Goal: Task Accomplishment & Management: Manage account settings

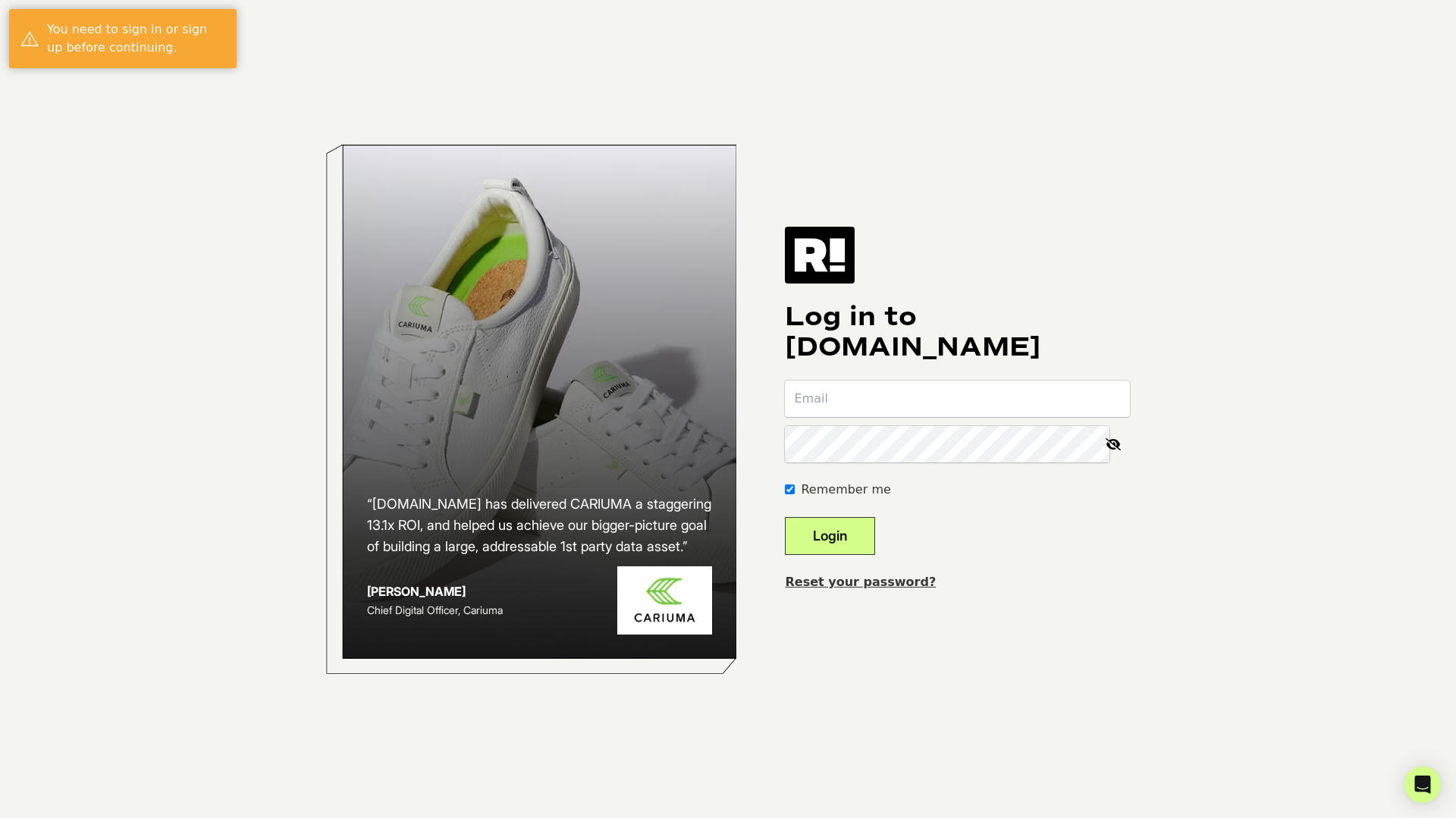
type input "alain@absoluteweb.com"
click at [876, 530] on button "Login" at bounding box center [830, 535] width 91 height 38
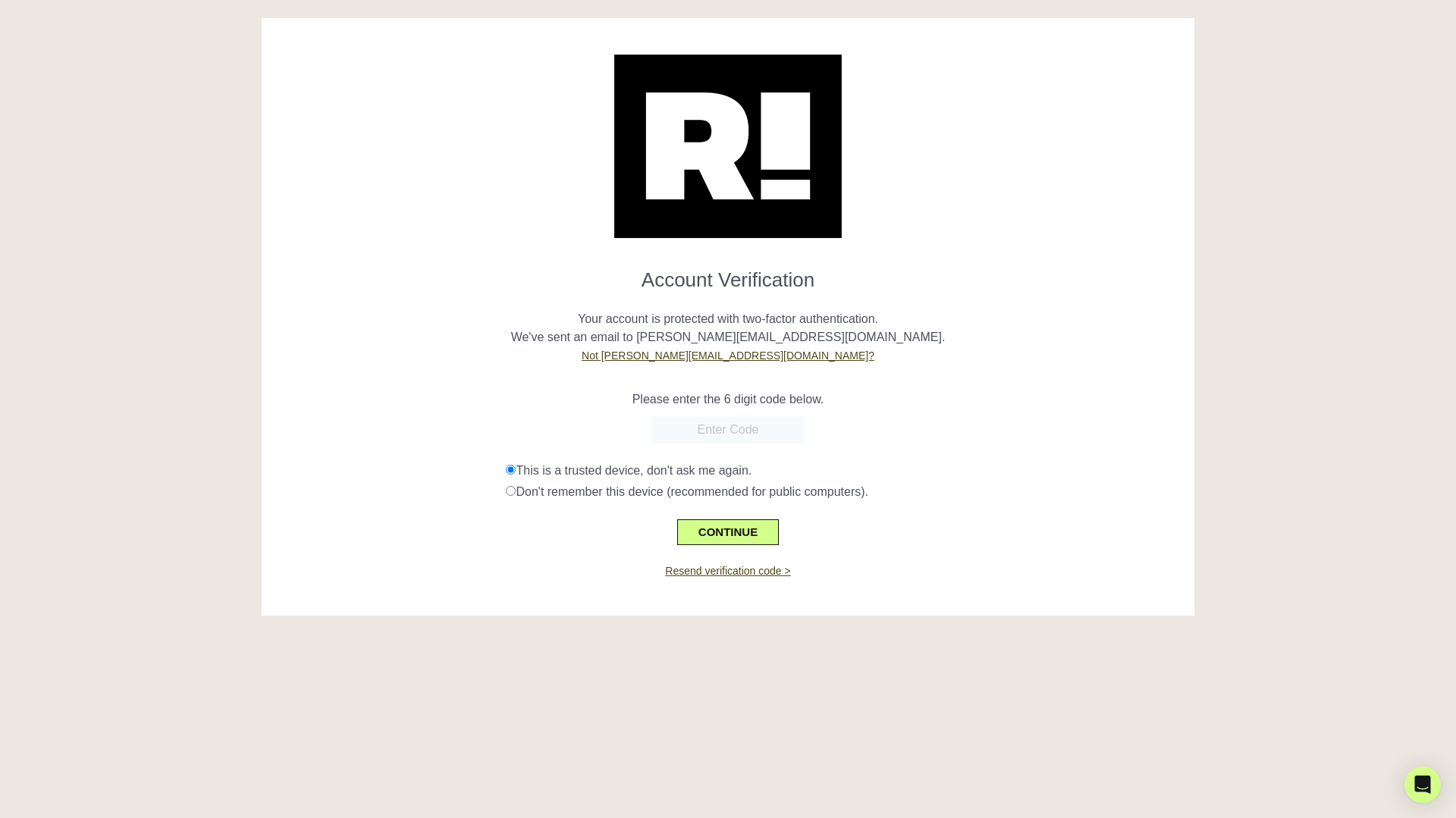
paste input "236773"
type input "236773"
click at [712, 533] on button "CONTINUE" at bounding box center [728, 532] width 102 height 25
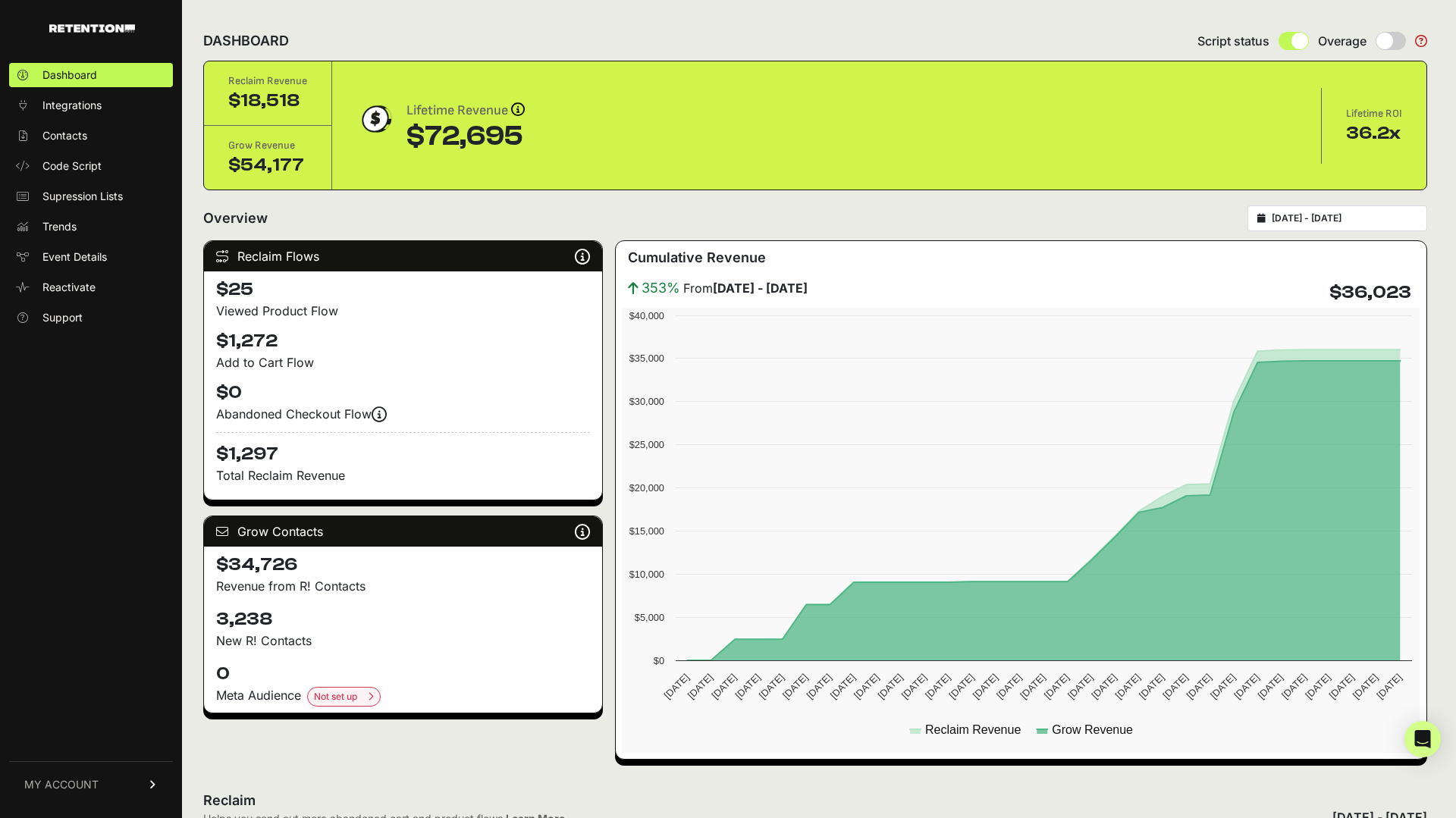
click at [51, 783] on span "MY ACCOUNT" at bounding box center [62, 785] width 74 height 15
click at [81, 501] on div "Dashboard Integrations Contacts Code Script Supression Lists Trends Event Detai…" at bounding box center [91, 431] width 182 height 769
click at [98, 635] on link "Account Details" at bounding box center [91, 644] width 164 height 25
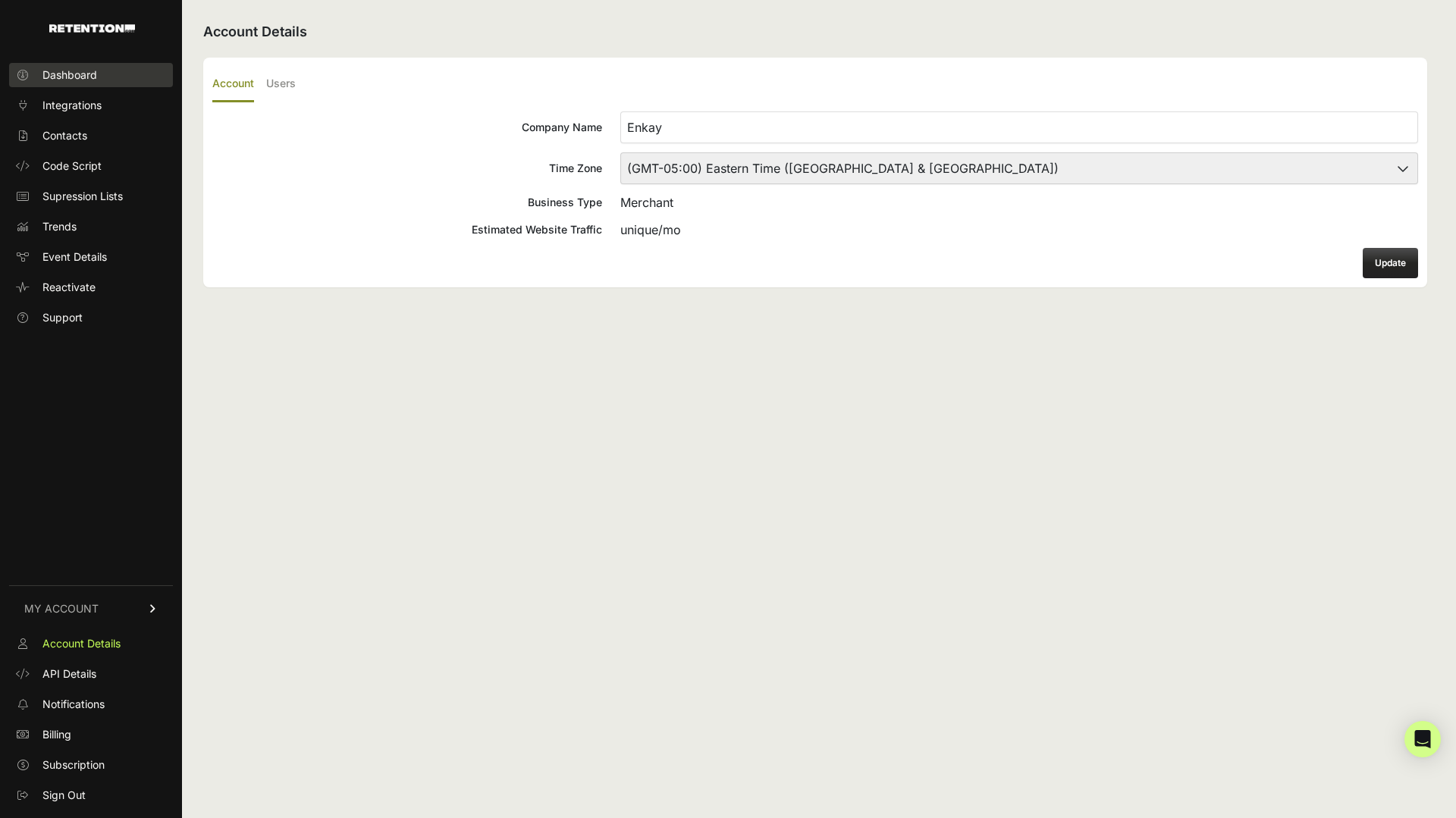
click at [91, 63] on link "Dashboard" at bounding box center [91, 74] width 164 height 25
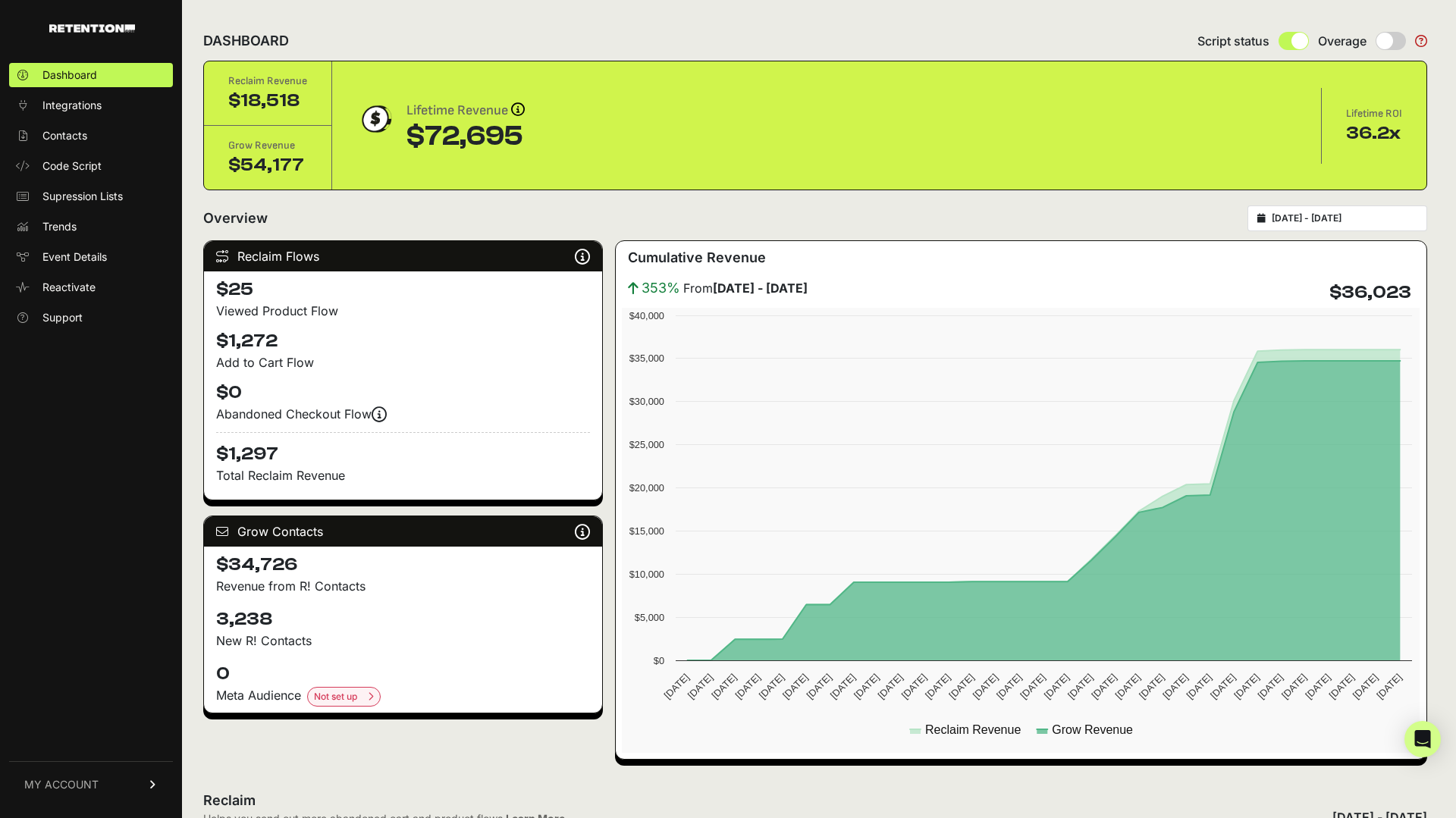
click at [115, 810] on div "Dashboard Integrations Contacts Code Script Supression Lists Trends Event Detai…" at bounding box center [91, 431] width 182 height 769
click at [133, 784] on link "MY ACCOUNT" at bounding box center [91, 784] width 164 height 47
click at [80, 802] on span "Sign Out" at bounding box center [63, 796] width 43 height 15
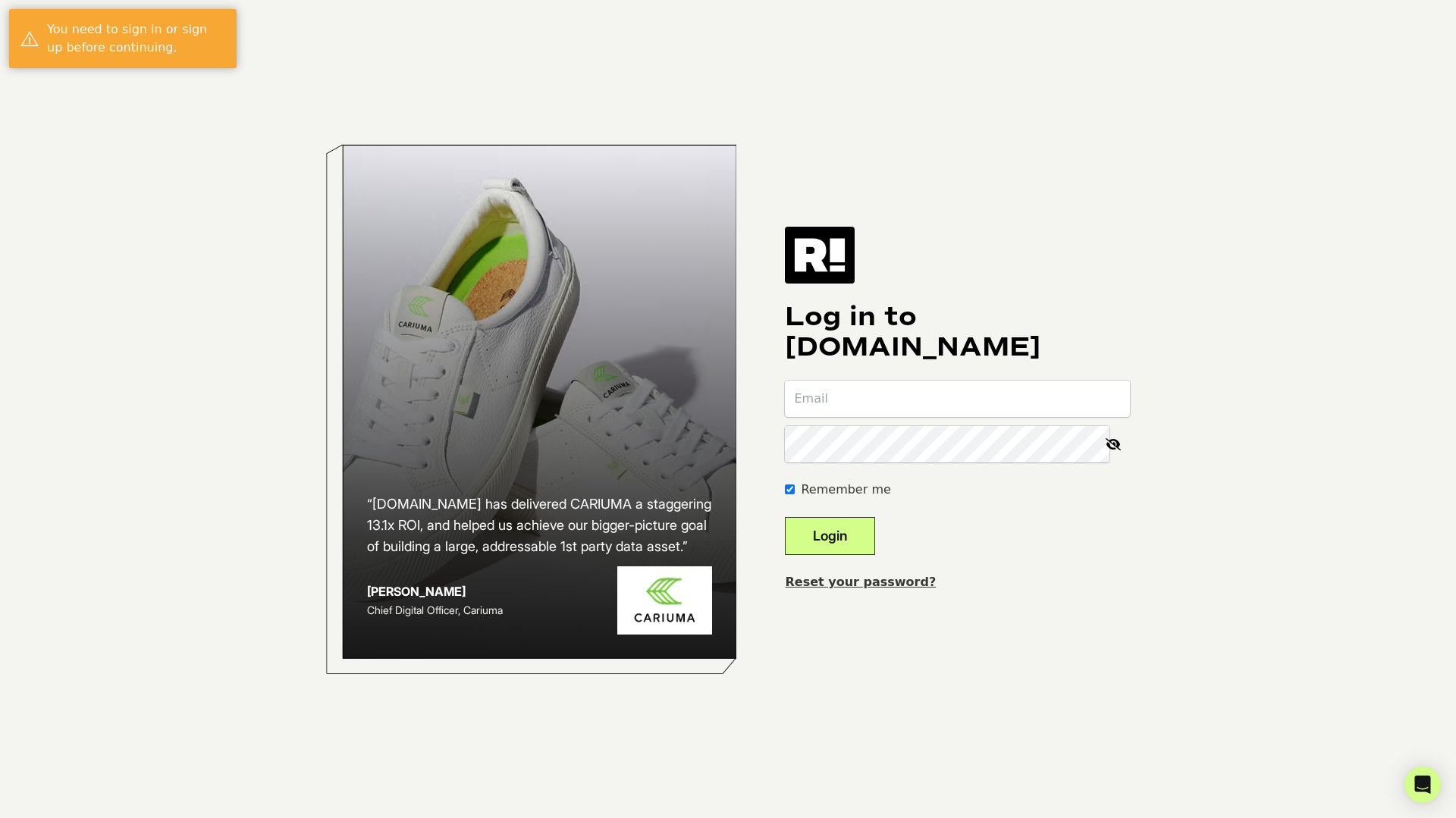
type input "[PERSON_NAME][EMAIL_ADDRESS][DOMAIN_NAME]"
click at [1109, 442] on icon at bounding box center [1113, 444] width 33 height 36
click at [986, 400] on input "[PERSON_NAME][EMAIL_ADDRESS][DOMAIN_NAME]" at bounding box center [958, 398] width 345 height 36
